Goal: Task Accomplishment & Management: Manage account settings

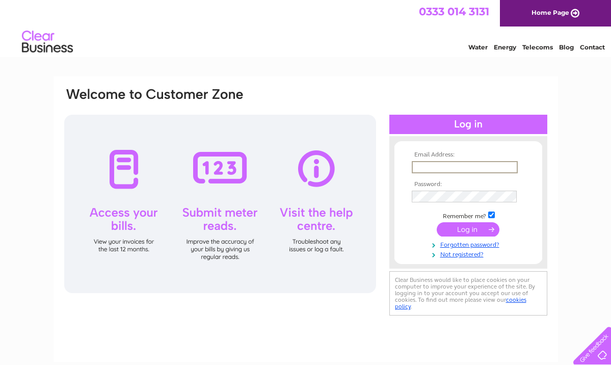
type input "Alrob01@aol.com"
click at [467, 228] on input "submit" at bounding box center [467, 229] width 63 height 14
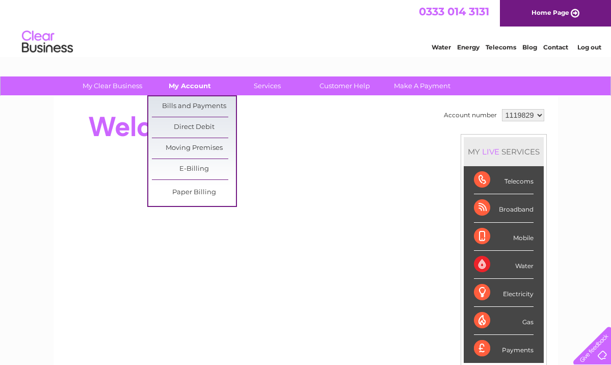
click at [200, 86] on link "My Account" at bounding box center [190, 85] width 84 height 19
click at [200, 102] on link "Bills and Payments" at bounding box center [194, 106] width 84 height 20
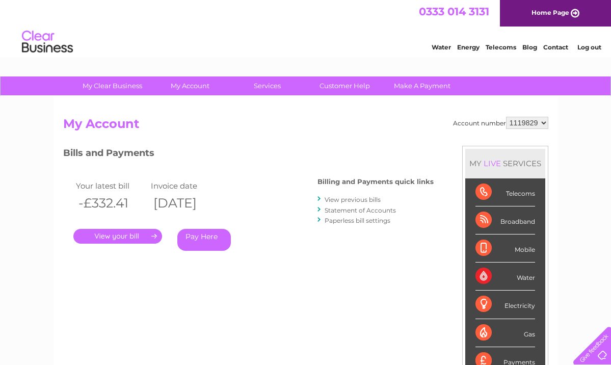
click at [148, 235] on link "." at bounding box center [117, 236] width 89 height 15
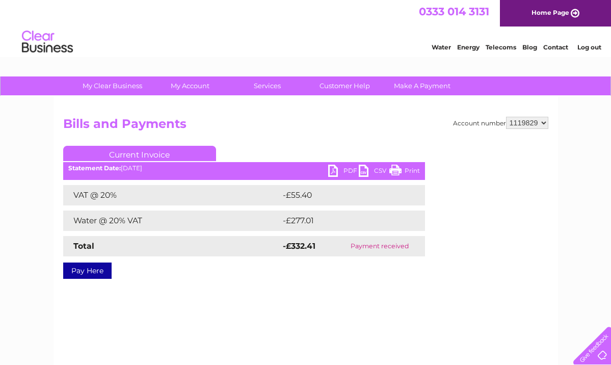
click at [348, 171] on link "PDF" at bounding box center [343, 171] width 31 height 15
